Goal: Task Accomplishment & Management: Manage account settings

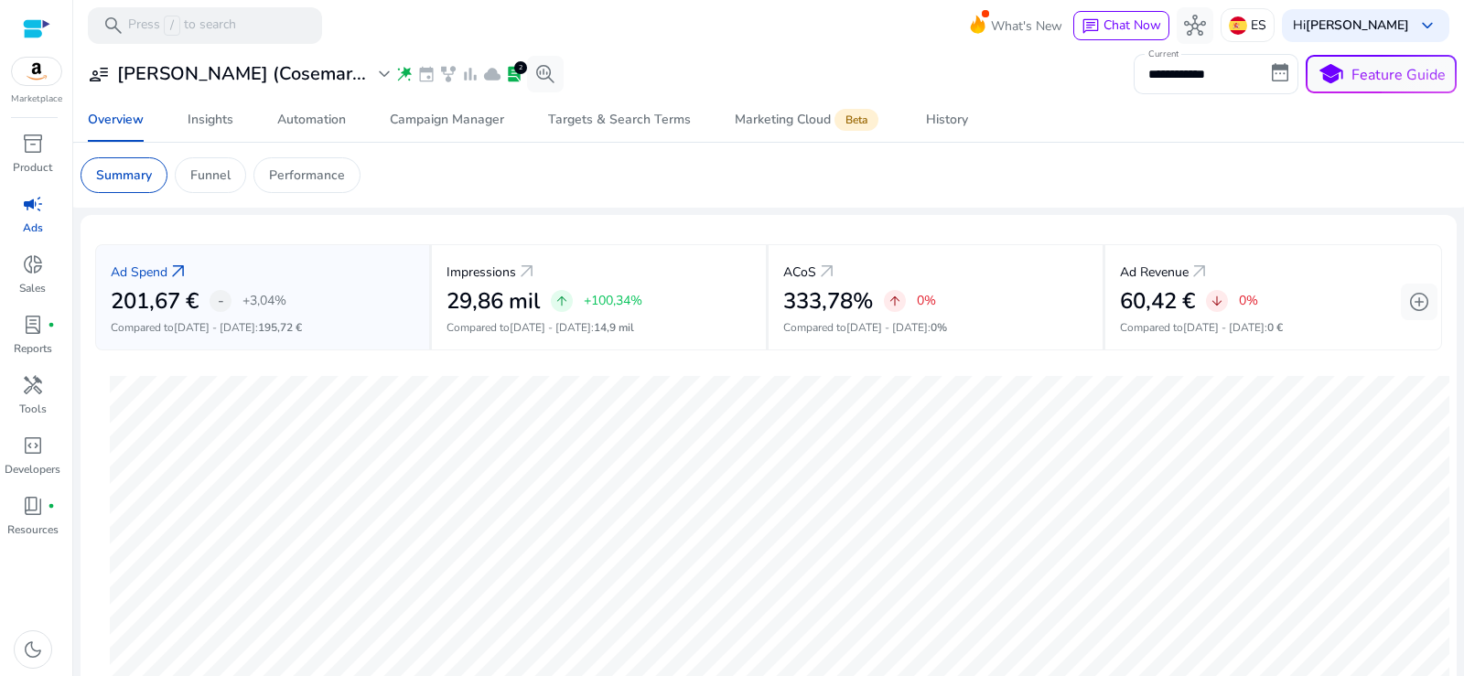
click at [26, 212] on span "campaign" at bounding box center [33, 204] width 22 height 22
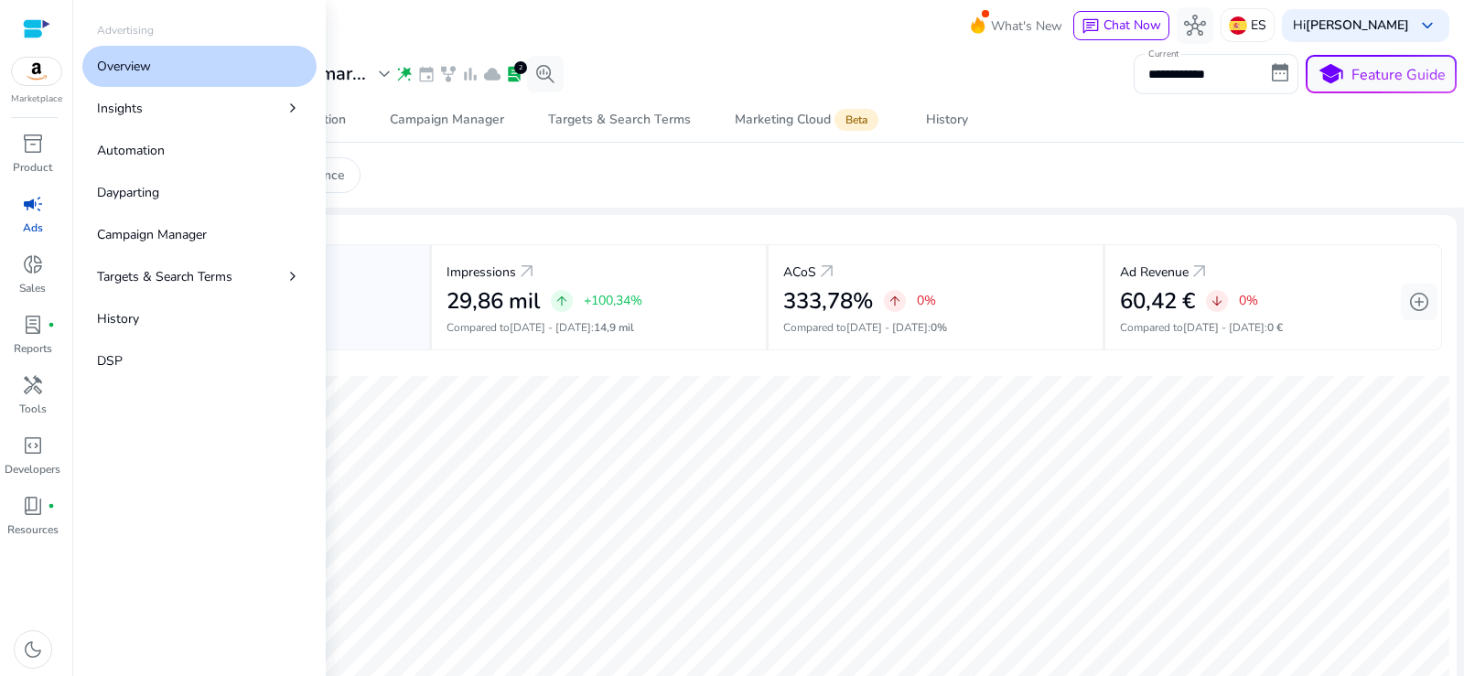
click at [150, 64] on p "Overview" at bounding box center [124, 66] width 54 height 19
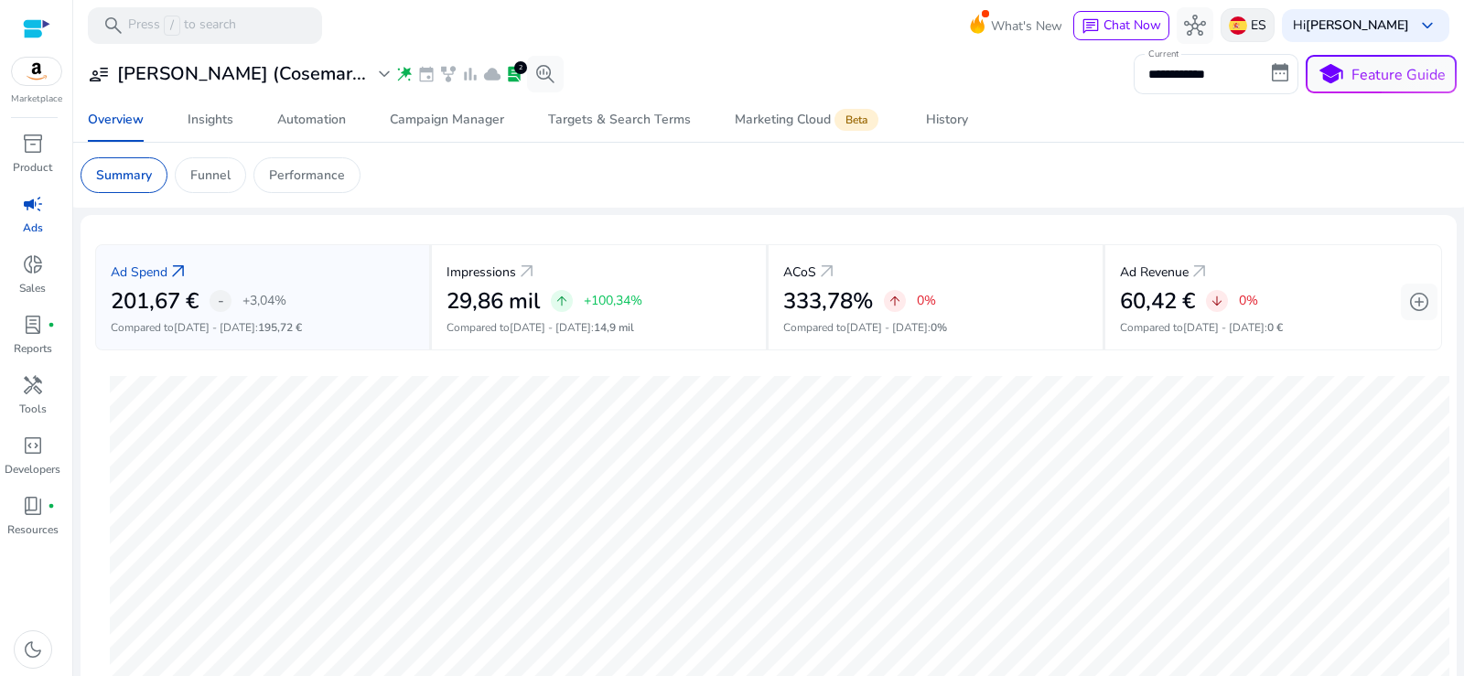
click at [1238, 27] on img at bounding box center [1238, 25] width 18 height 18
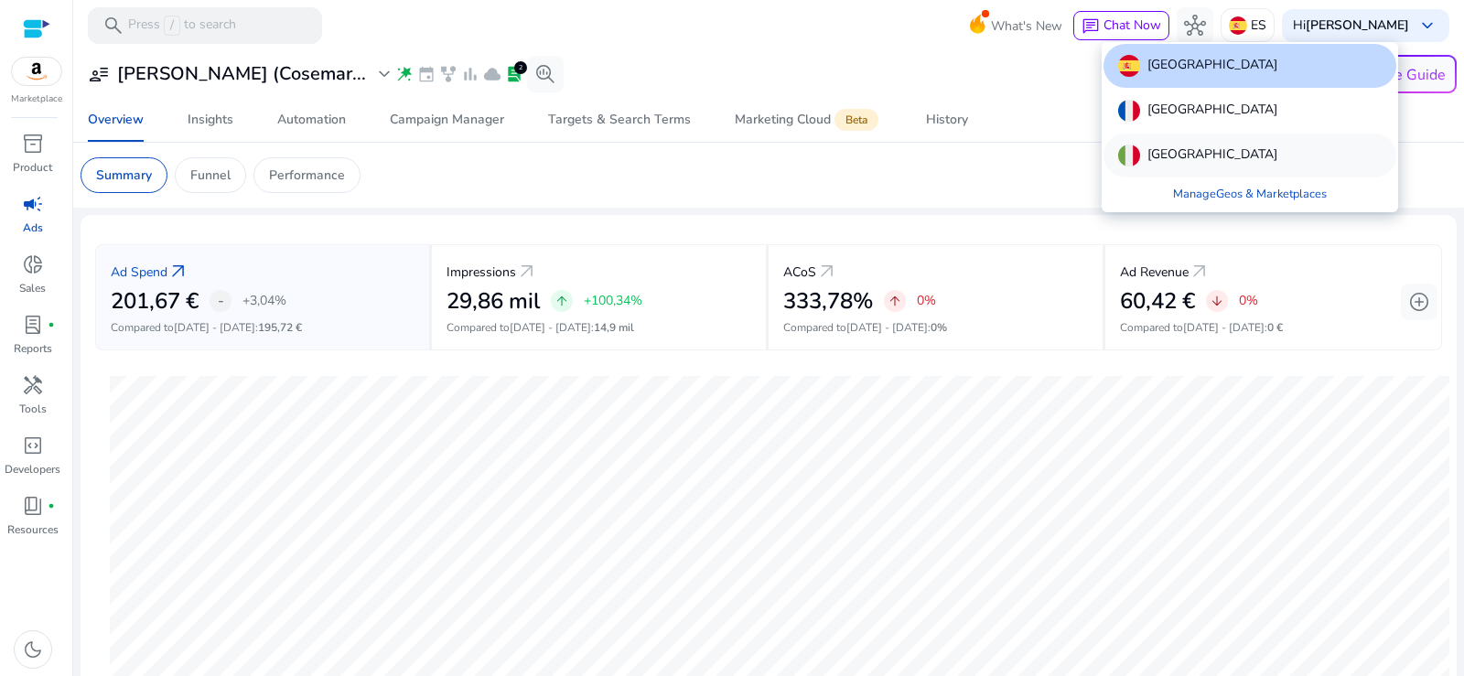
click at [1189, 146] on div "[GEOGRAPHIC_DATA]" at bounding box center [1249, 156] width 293 height 44
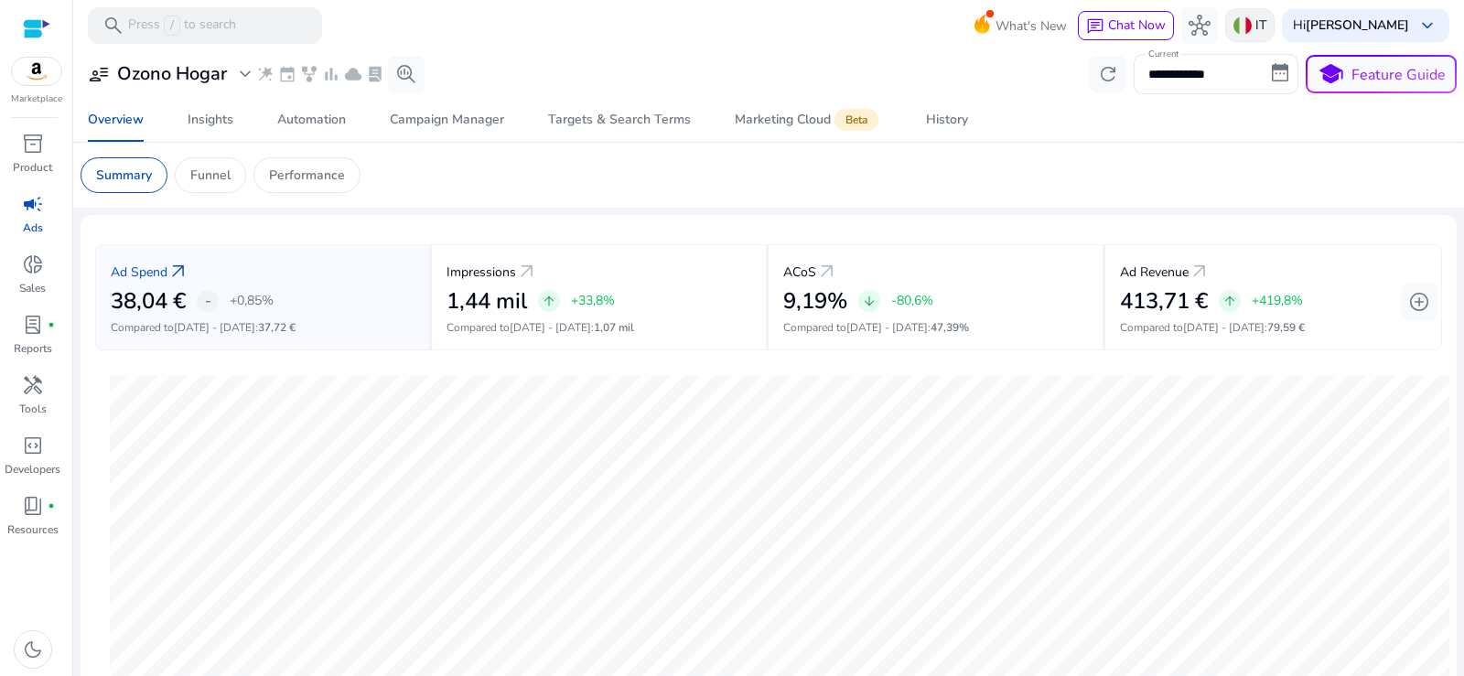
click at [1243, 24] on img at bounding box center [1242, 25] width 18 height 18
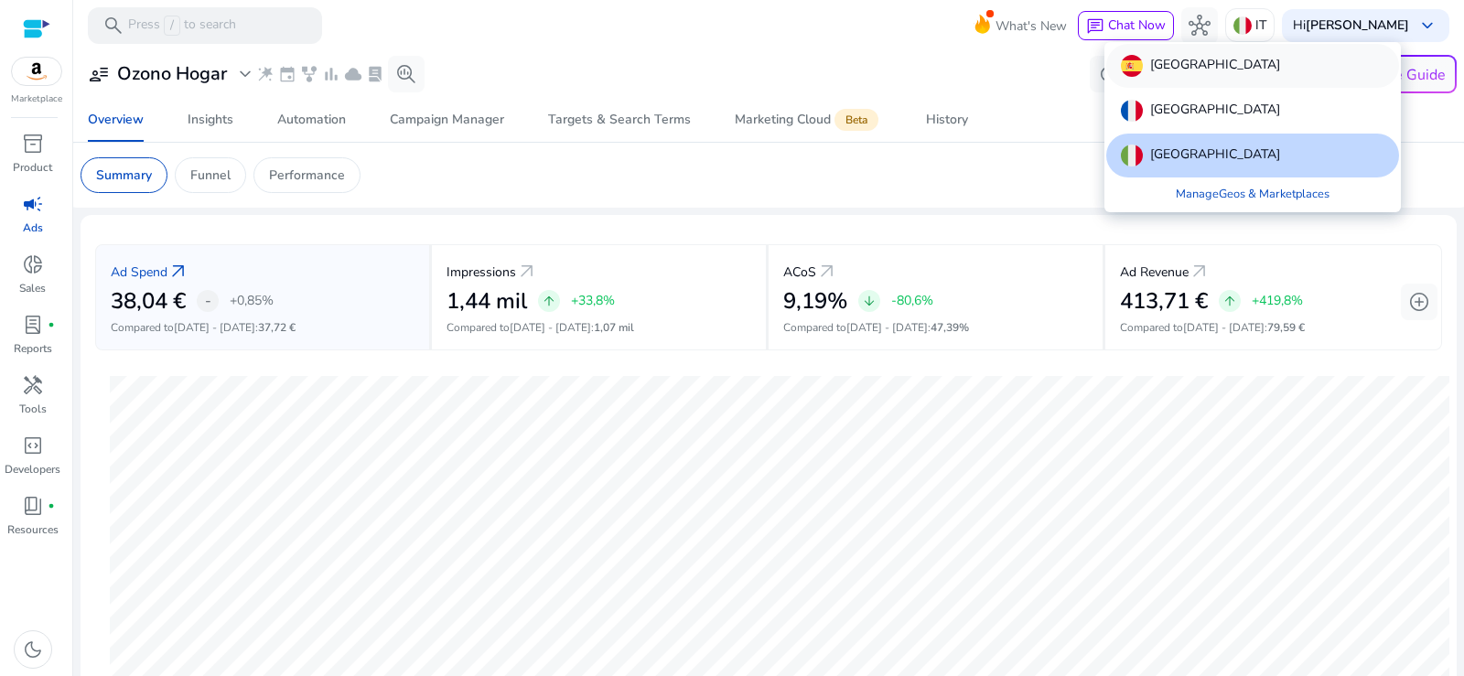
click at [1172, 64] on p "[GEOGRAPHIC_DATA]" at bounding box center [1215, 66] width 130 height 22
